Goal: Go to known website: Access a specific website the user already knows

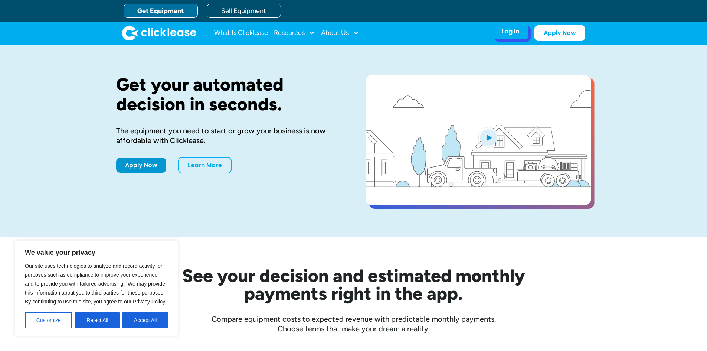
click at [514, 32] on div "Log In" at bounding box center [510, 31] width 18 height 7
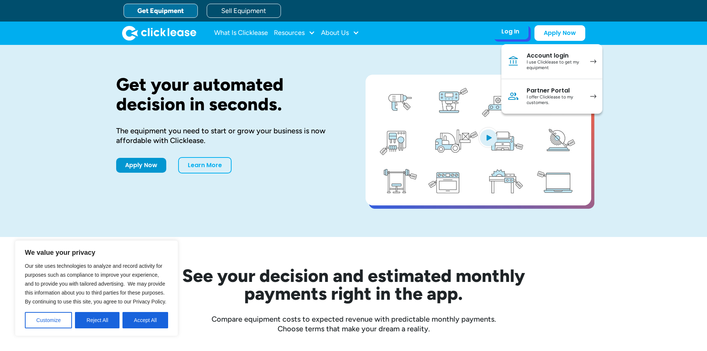
click at [534, 92] on div "Partner Portal" at bounding box center [555, 90] width 56 height 7
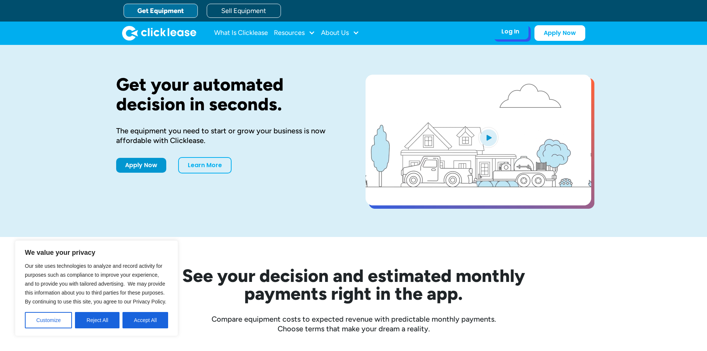
click at [518, 36] on div "Log In Account login I use Clicklease to get my equipment Partner Portal I offe…" at bounding box center [510, 32] width 36 height 16
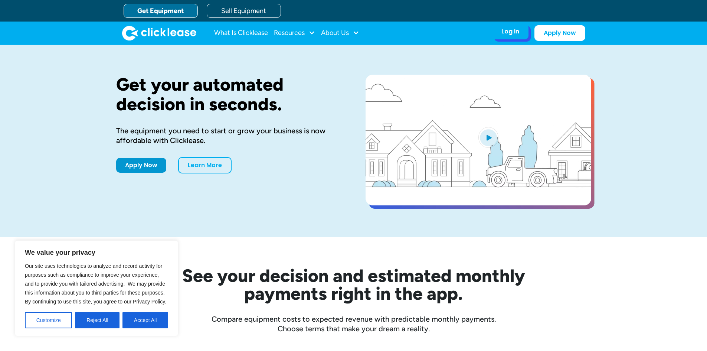
drag, startPoint x: 507, startPoint y: 32, endPoint x: 502, endPoint y: 39, distance: 8.7
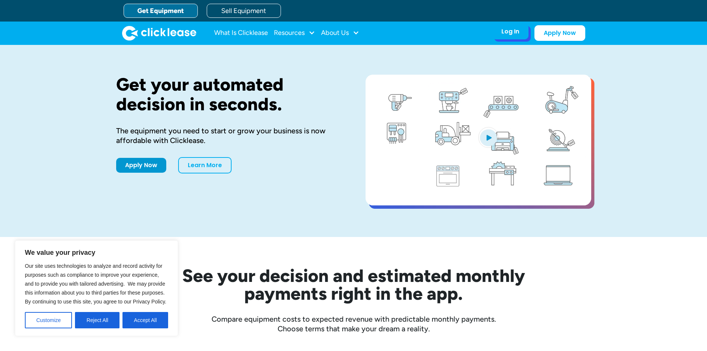
click at [507, 32] on div "Log In" at bounding box center [510, 31] width 18 height 7
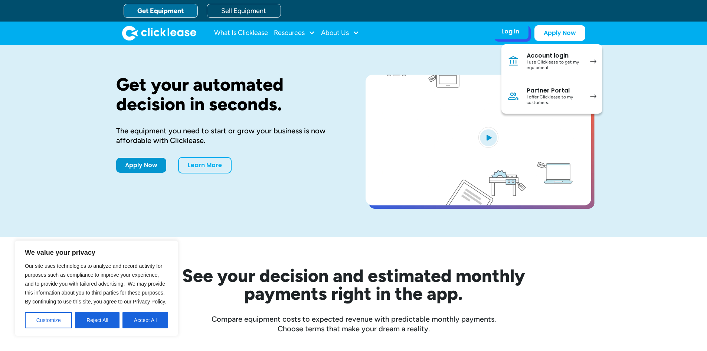
click at [550, 91] on div "Partner Portal" at bounding box center [555, 90] width 56 height 7
